Goal: Task Accomplishment & Management: Manage account settings

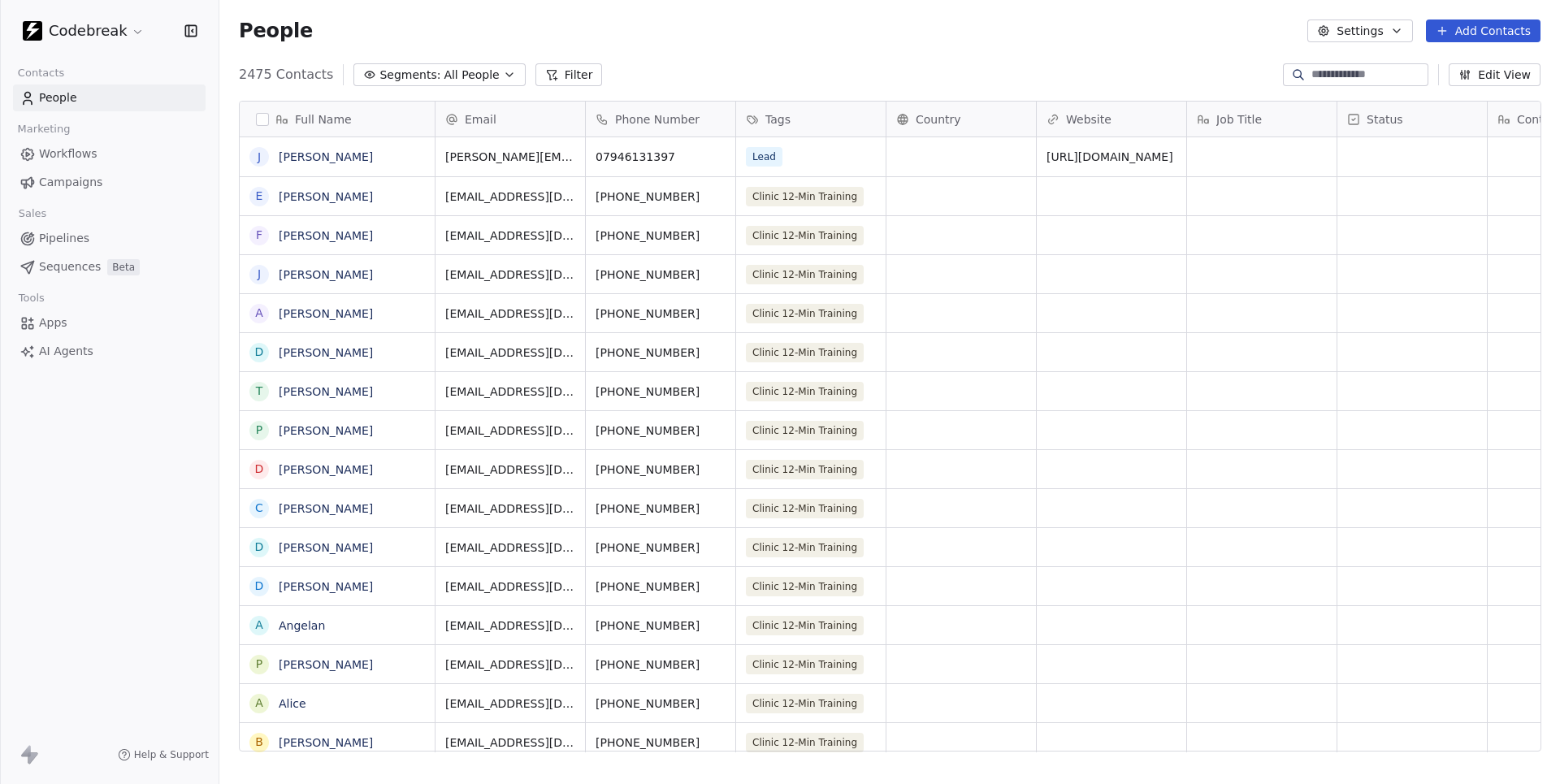
scroll to position [690, 1340]
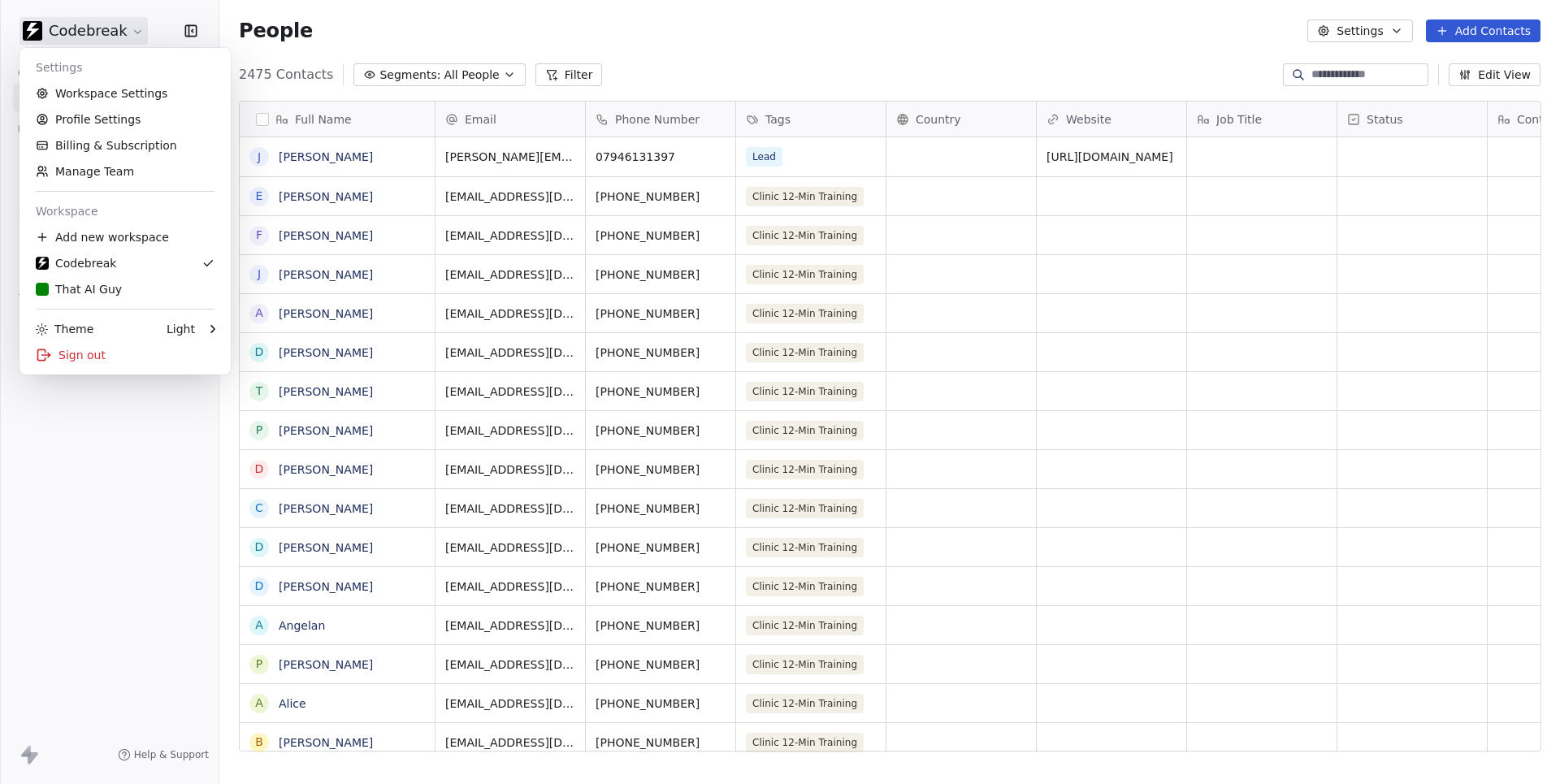
click at [83, 34] on html "Codebreak Contacts People Marketing Workflows Campaigns Sales Pipelines Sequenc…" at bounding box center [780, 392] width 1560 height 784
click at [83, 286] on div "That AI Guy" at bounding box center [79, 289] width 86 height 16
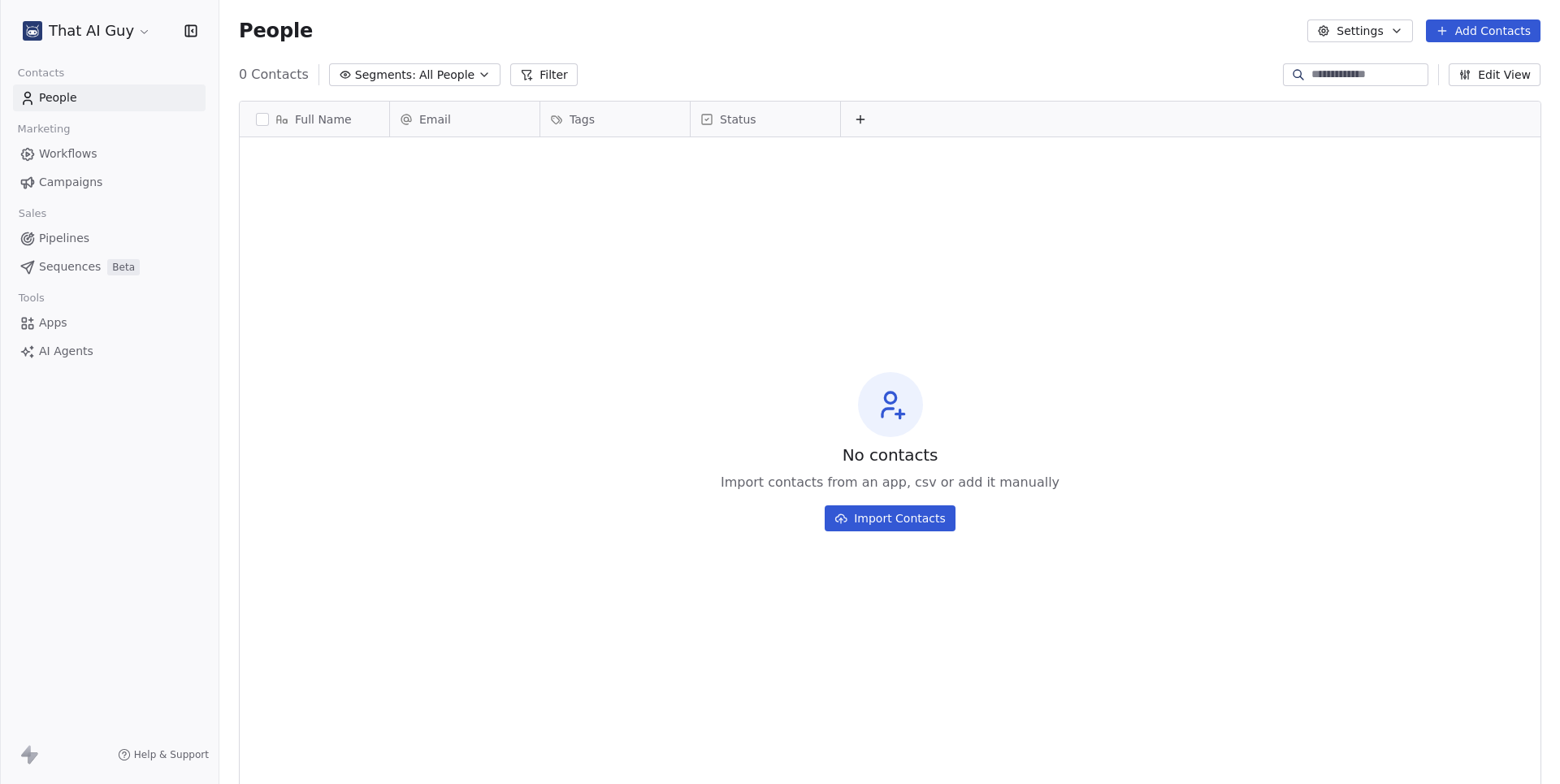
scroll to position [690, 1340]
click at [68, 148] on span "Workflows" at bounding box center [68, 154] width 59 height 17
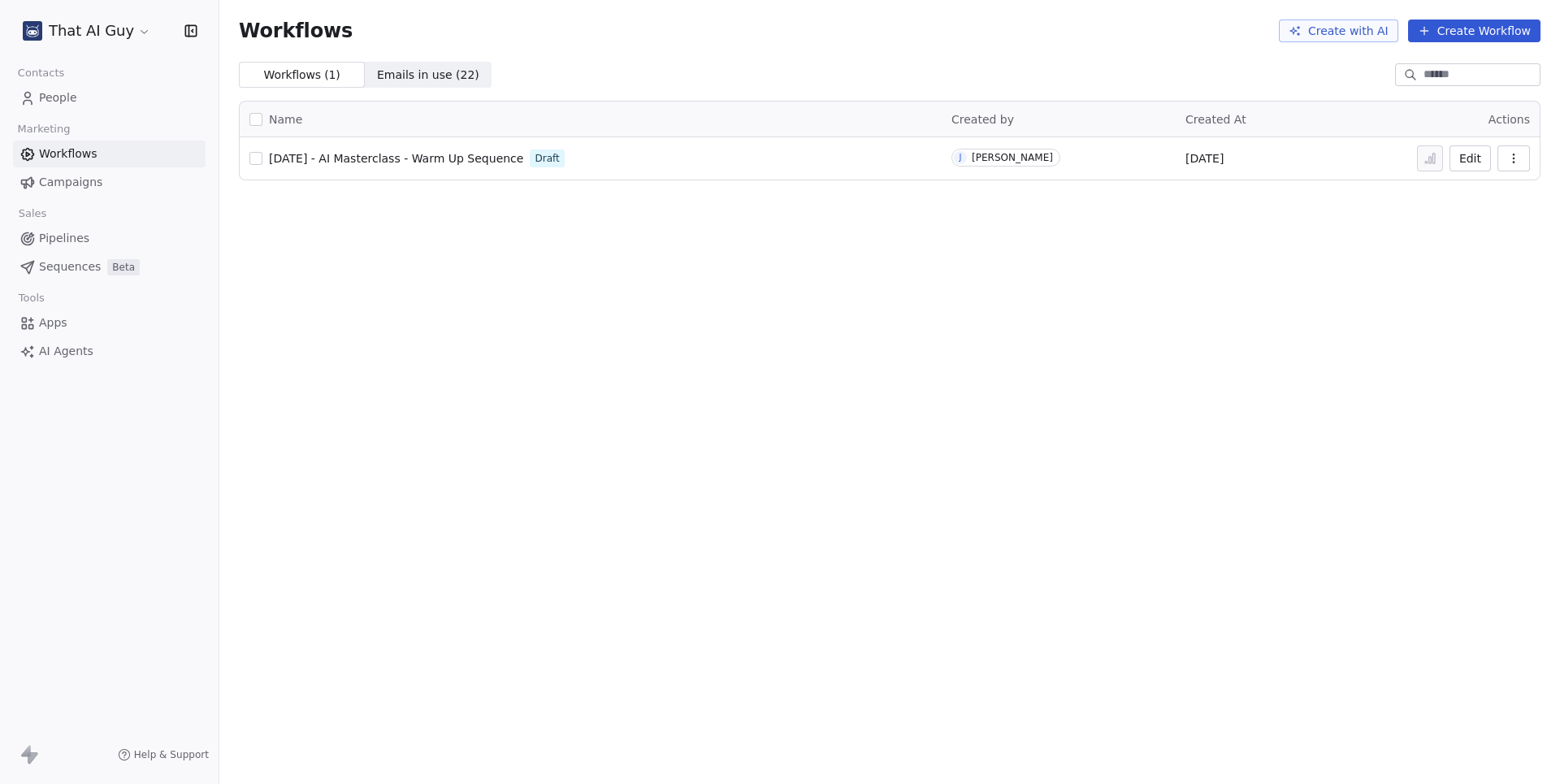
click at [507, 154] on span "[DATE] - AI Masterclass - Warm Up Sequence" at bounding box center [396, 158] width 254 height 13
click at [98, 36] on html "That AI Guy Contacts People Marketing Workflows Campaigns Sales Pipelines Seque…" at bounding box center [780, 392] width 1560 height 784
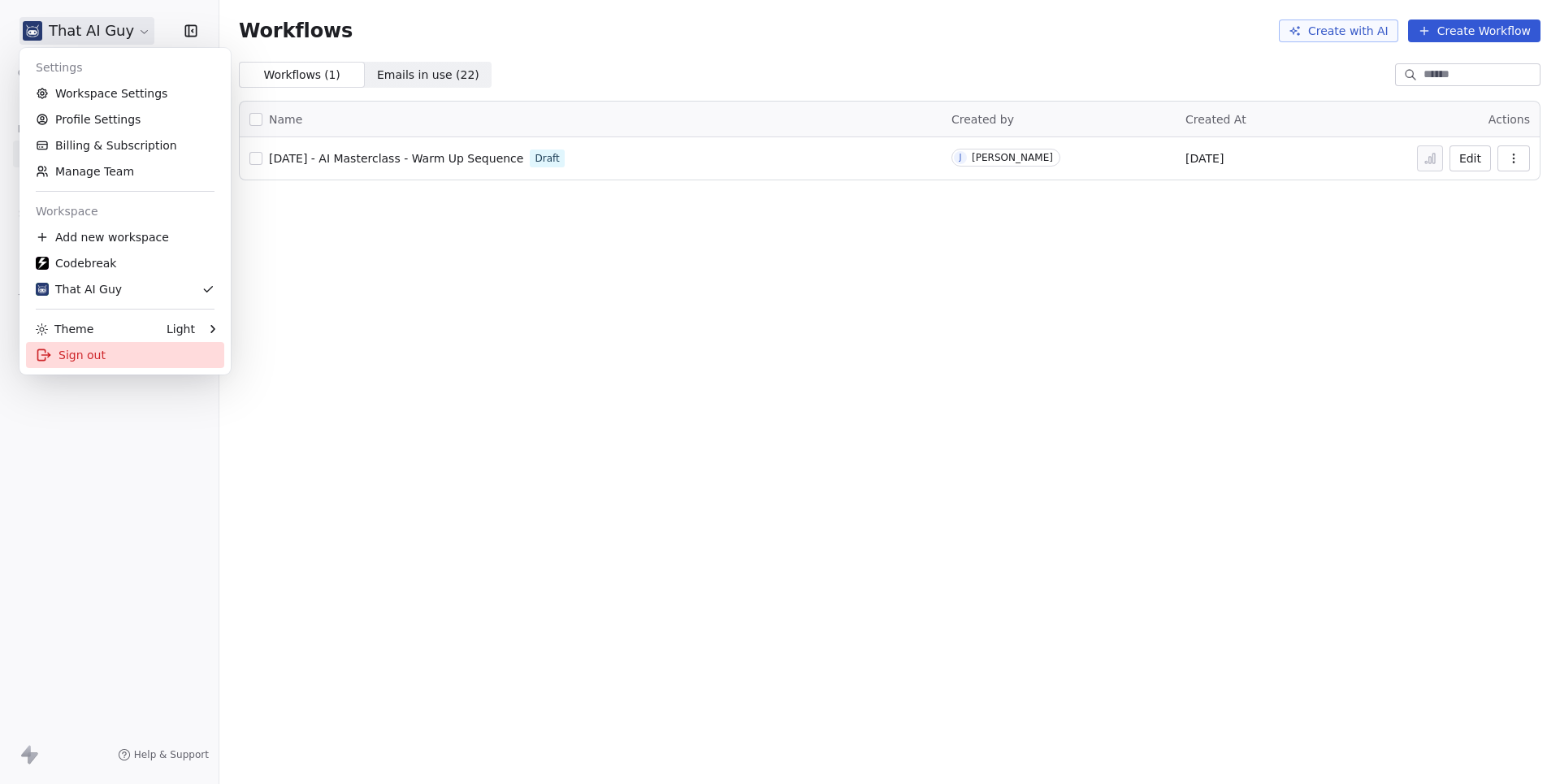
click at [88, 357] on div "Sign out" at bounding box center [125, 355] width 198 height 26
